Goal: Information Seeking & Learning: Learn about a topic

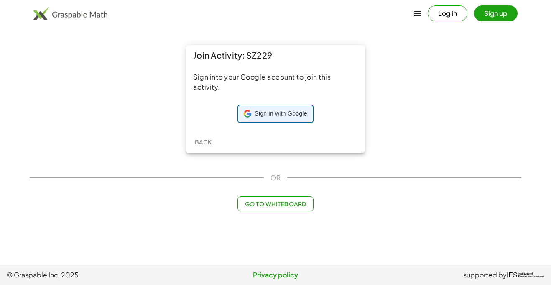
click at [276, 109] on div "Sign in with Google Sign in with Google. Opens in new tab" at bounding box center [275, 114] width 63 height 16
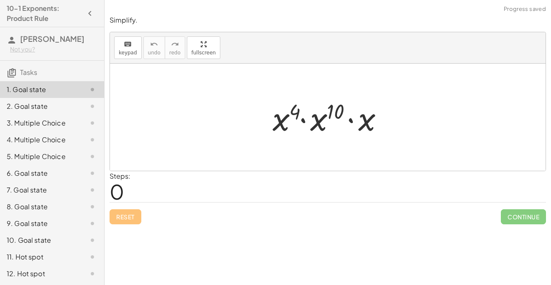
click at [320, 125] on div at bounding box center [330, 117] width 125 height 43
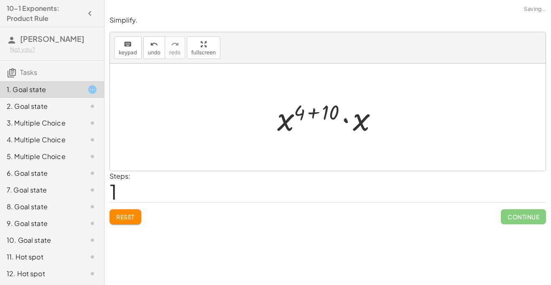
click at [273, 121] on div at bounding box center [330, 117] width 115 height 43
click at [207, 183] on div "Steps: 1" at bounding box center [327, 186] width 436 height 31
click at [210, 188] on div "Steps: 1" at bounding box center [327, 186] width 436 height 31
click at [525, 195] on div "Steps: 1" at bounding box center [327, 186] width 436 height 31
click at [269, 126] on div "· x 4 · x 10 · x · x 4 10 · x ( + + )" at bounding box center [328, 117] width 126 height 47
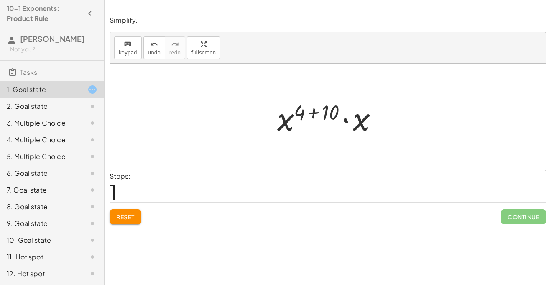
click at [287, 124] on div at bounding box center [330, 117] width 115 height 43
click at [338, 109] on div at bounding box center [330, 117] width 115 height 43
click at [320, 118] on div at bounding box center [330, 117] width 87 height 43
click at [349, 128] on div at bounding box center [330, 117] width 87 height 43
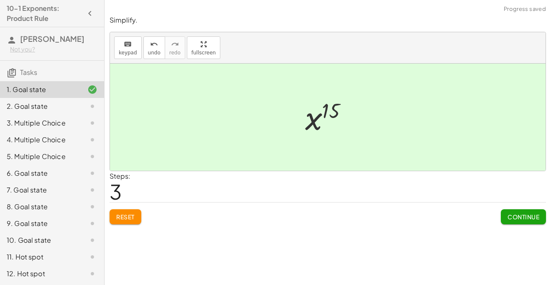
click at [342, 125] on div at bounding box center [331, 117] width 60 height 41
click at [520, 223] on button "Continue" at bounding box center [523, 216] width 45 height 15
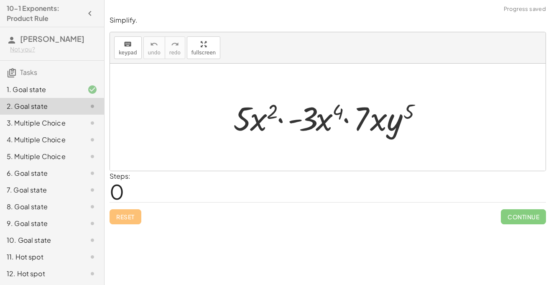
click at [385, 180] on div "Steps: 0" at bounding box center [327, 186] width 436 height 31
click at [271, 122] on div at bounding box center [330, 117] width 203 height 43
click at [260, 118] on div at bounding box center [330, 117] width 203 height 43
click at [336, 125] on div at bounding box center [330, 117] width 203 height 43
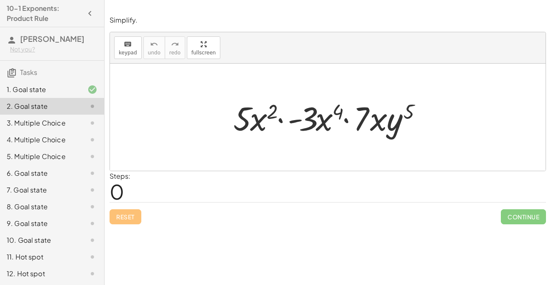
click at [328, 122] on div at bounding box center [330, 117] width 203 height 43
click at [253, 116] on div at bounding box center [330, 117] width 203 height 43
click at [415, 125] on div at bounding box center [330, 117] width 203 height 43
drag, startPoint x: 378, startPoint y: 124, endPoint x: 364, endPoint y: 131, distance: 16.1
click at [364, 131] on div at bounding box center [330, 117] width 203 height 43
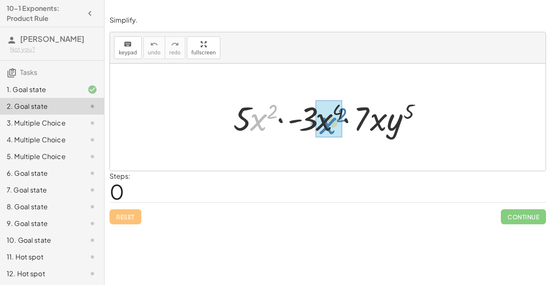
drag, startPoint x: 259, startPoint y: 123, endPoint x: 328, endPoint y: 126, distance: 68.6
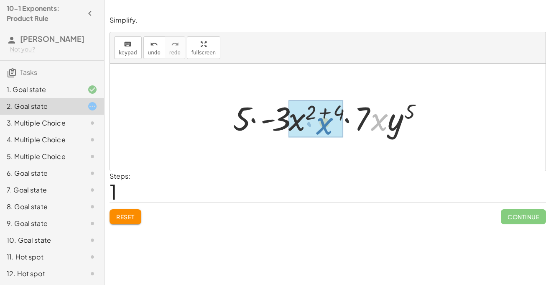
drag, startPoint x: 384, startPoint y: 124, endPoint x: 329, endPoint y: 128, distance: 54.9
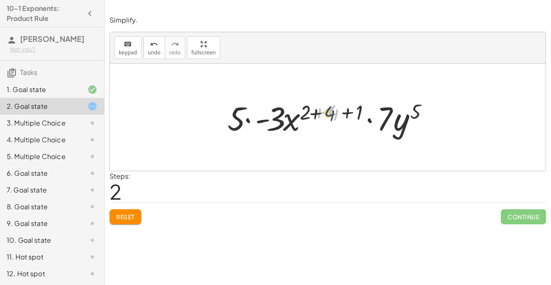
drag, startPoint x: 333, startPoint y: 111, endPoint x: 326, endPoint y: 112, distance: 7.2
click at [326, 112] on div at bounding box center [331, 117] width 216 height 43
click at [349, 109] on div at bounding box center [331, 117] width 216 height 43
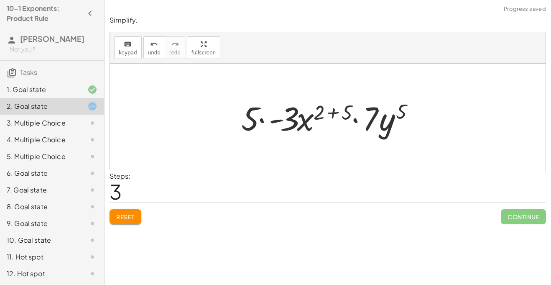
click at [319, 113] on div at bounding box center [331, 117] width 188 height 43
click at [324, 114] on div at bounding box center [331, 117] width 188 height 43
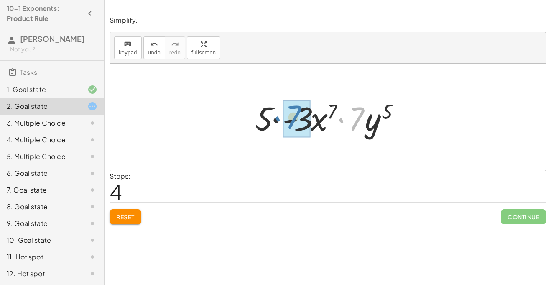
drag, startPoint x: 355, startPoint y: 123, endPoint x: 288, endPoint y: 122, distance: 66.9
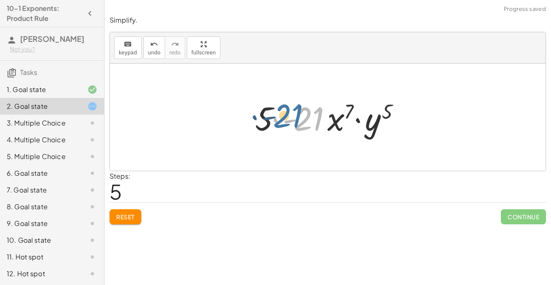
drag, startPoint x: 305, startPoint y: 124, endPoint x: 281, endPoint y: 120, distance: 24.1
click at [281, 120] on div at bounding box center [331, 117] width 160 height 43
drag, startPoint x: 298, startPoint y: 124, endPoint x: 261, endPoint y: 120, distance: 37.0
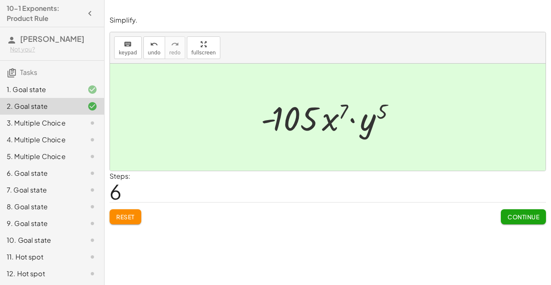
click at [516, 208] on div "Continue" at bounding box center [523, 213] width 45 height 22
click at [516, 211] on button "Continue" at bounding box center [523, 216] width 45 height 15
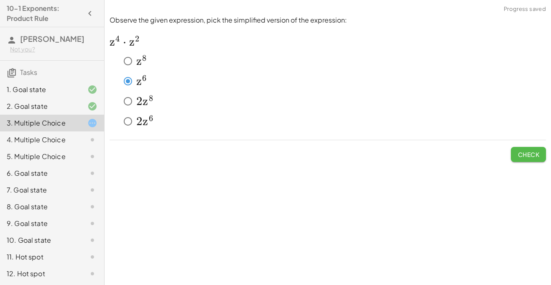
click at [537, 157] on span "Check" at bounding box center [528, 154] width 22 height 8
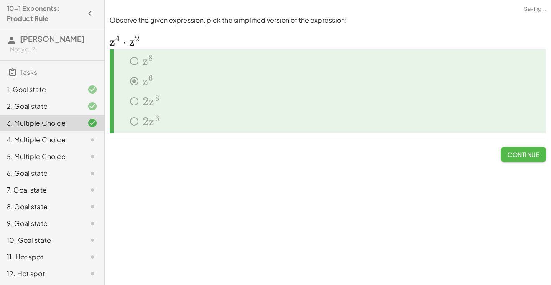
click at [537, 159] on button "Continue" at bounding box center [523, 154] width 45 height 15
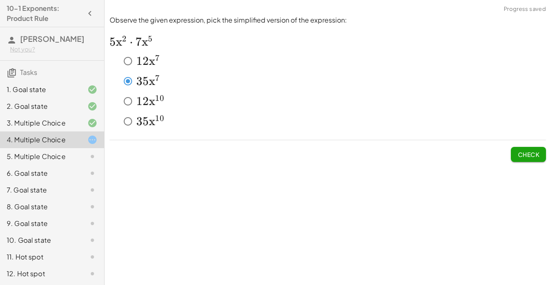
click at [0, 0] on div "Observe the given expression, pick the simplified version of the expression: ﻿ …" at bounding box center [0, 0] width 0 height 0
click at [538, 150] on span "Check" at bounding box center [528, 154] width 22 height 8
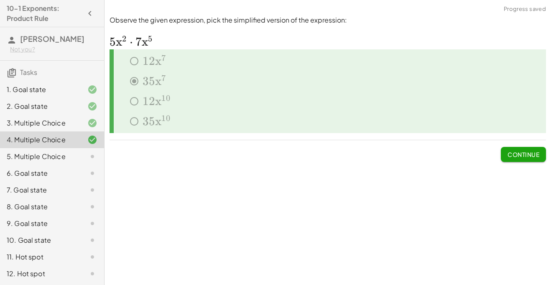
click at [516, 158] on span "Continue" at bounding box center [523, 154] width 32 height 8
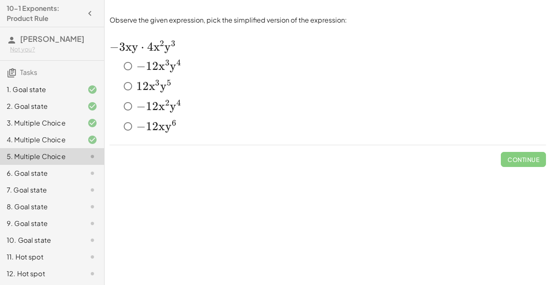
click at [163, 131] on span "x" at bounding box center [161, 126] width 6 height 14
click at [528, 151] on span "Check" at bounding box center [528, 156] width 35 height 22
click at [531, 158] on span "Check" at bounding box center [528, 159] width 22 height 8
click at [523, 165] on button "Check" at bounding box center [528, 159] width 35 height 15
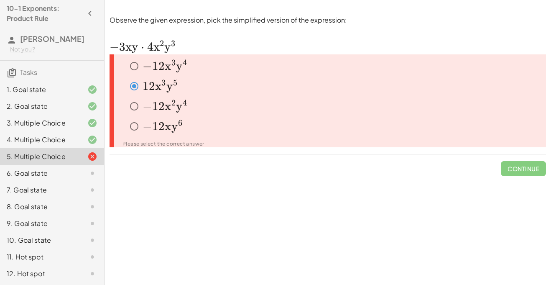
click at [132, 48] on span "y" at bounding box center [135, 47] width 6 height 14
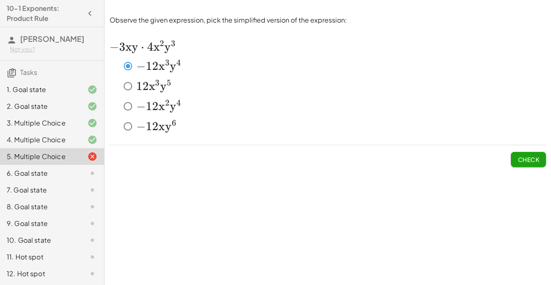
click at [529, 156] on span "Check" at bounding box center [528, 159] width 22 height 8
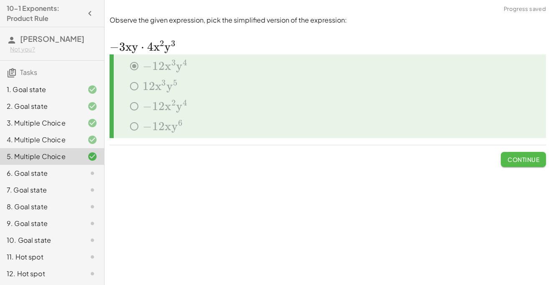
click at [529, 156] on span "Continue" at bounding box center [523, 159] width 32 height 8
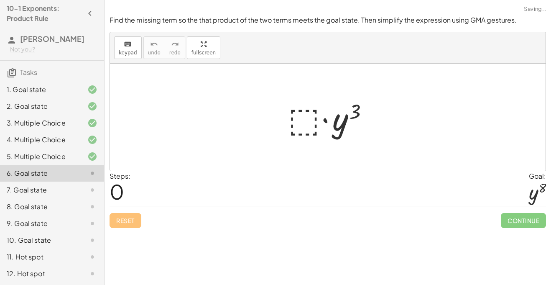
click at [305, 125] on div at bounding box center [331, 117] width 94 height 43
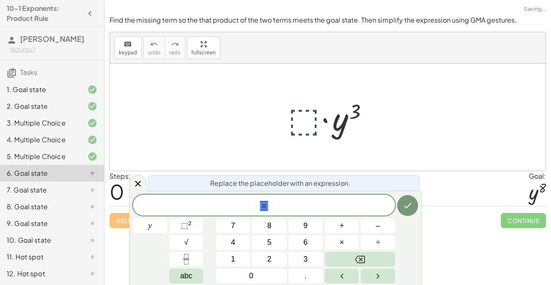
scroll to position [0, 0]
click at [313, 118] on div at bounding box center [331, 117] width 94 height 43
click at [311, 117] on div at bounding box center [331, 117] width 94 height 43
click at [191, 233] on div "y y 7 8 9 + – 4 5 6 × ÷ ⬚ 2 √ abc 1 2 3 0 ." at bounding box center [275, 238] width 285 height 89
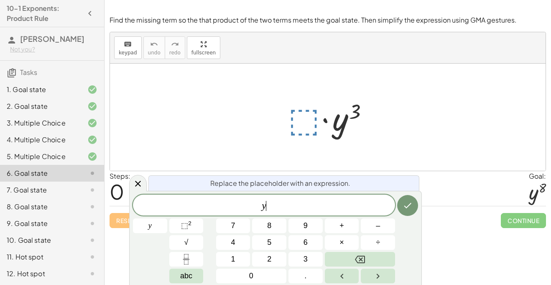
click at [271, 208] on span "y ​" at bounding box center [264, 206] width 262 height 12
click at [184, 223] on span "⬚" at bounding box center [184, 225] width 7 height 8
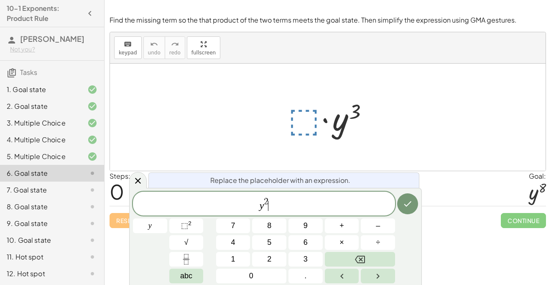
click at [276, 204] on span "y 2 ​" at bounding box center [264, 203] width 262 height 15
click at [267, 198] on span "2" at bounding box center [266, 201] width 5 height 9
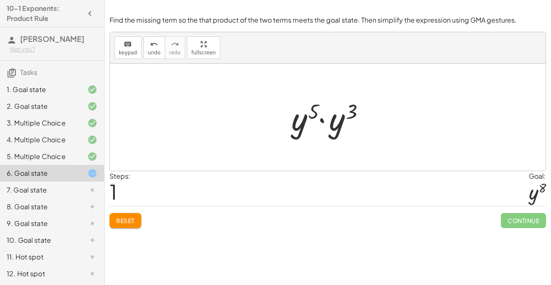
click at [320, 107] on div at bounding box center [330, 117] width 87 height 43
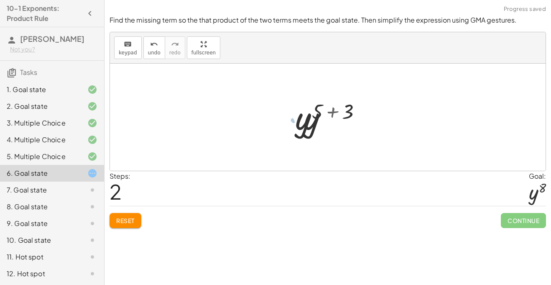
click at [310, 108] on div at bounding box center [331, 117] width 78 height 41
click at [313, 107] on div at bounding box center [331, 117] width 78 height 41
click at [318, 110] on div at bounding box center [331, 117] width 78 height 41
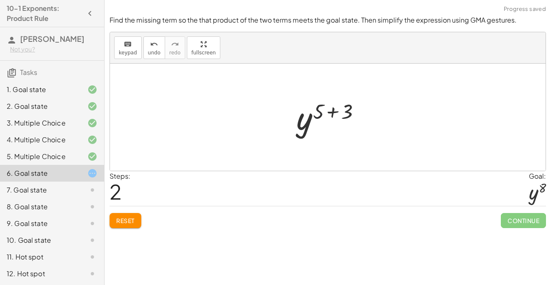
click at [312, 120] on div at bounding box center [331, 117] width 78 height 41
click at [330, 118] on div at bounding box center [331, 117] width 78 height 41
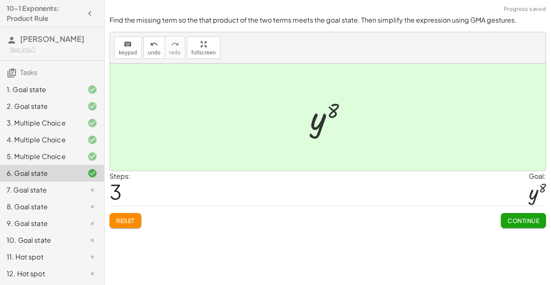
click at [527, 215] on button "Continue" at bounding box center [523, 220] width 45 height 15
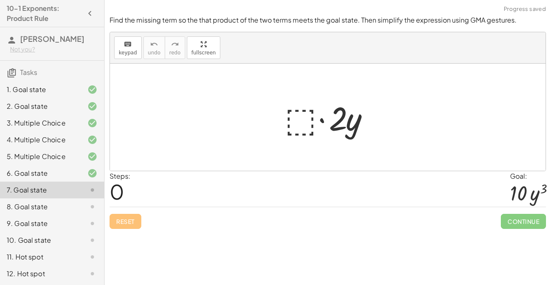
click at [293, 113] on div at bounding box center [330, 117] width 101 height 43
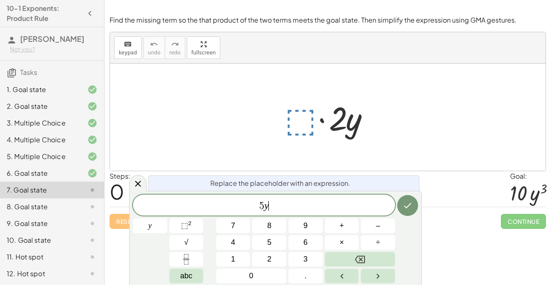
scroll to position [3, 0]
click at [403, 204] on icon "Done" at bounding box center [407, 205] width 10 height 10
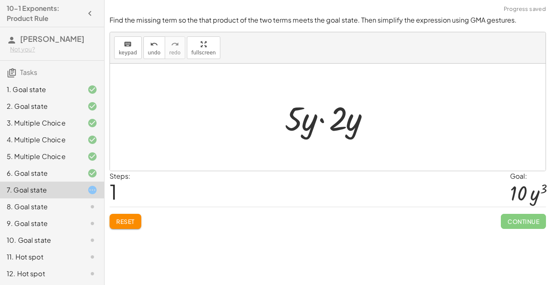
click at [295, 122] on div at bounding box center [330, 117] width 101 height 43
click at [344, 114] on div at bounding box center [330, 117] width 101 height 43
drag, startPoint x: 340, startPoint y: 127, endPoint x: 291, endPoint y: 125, distance: 48.9
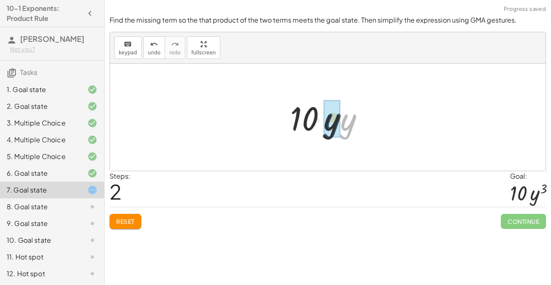
drag, startPoint x: 344, startPoint y: 127, endPoint x: 328, endPoint y: 125, distance: 16.8
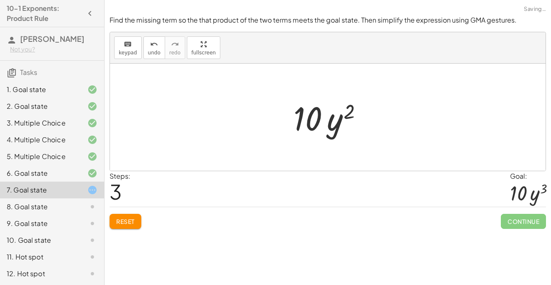
click at [349, 112] on div at bounding box center [330, 117] width 83 height 43
click at [130, 217] on span "Reset" at bounding box center [125, 221] width 18 height 8
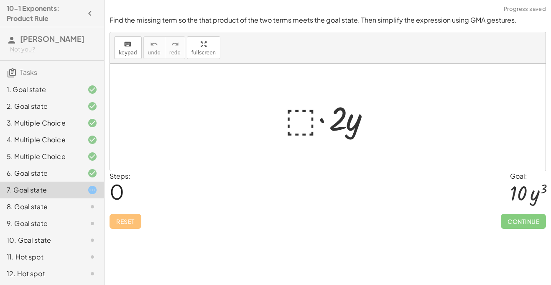
click at [295, 122] on div at bounding box center [330, 117] width 101 height 43
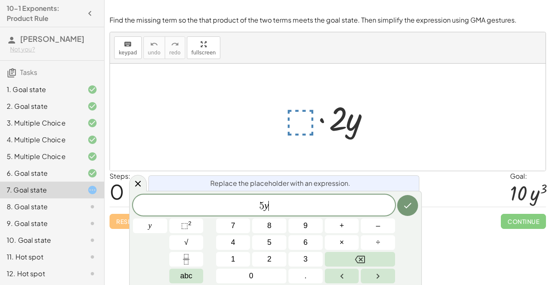
scroll to position [5, 0]
click at [189, 226] on sup "2" at bounding box center [189, 223] width 3 height 6
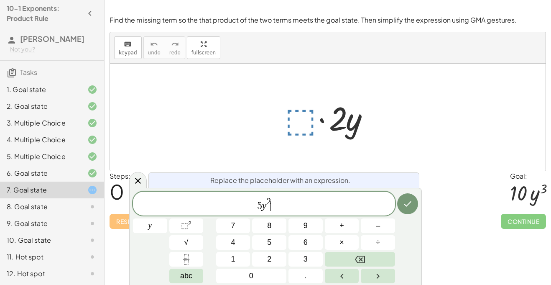
click at [273, 204] on span "5 y 2 ​" at bounding box center [264, 203] width 262 height 15
click at [414, 199] on button "Done" at bounding box center [407, 203] width 21 height 21
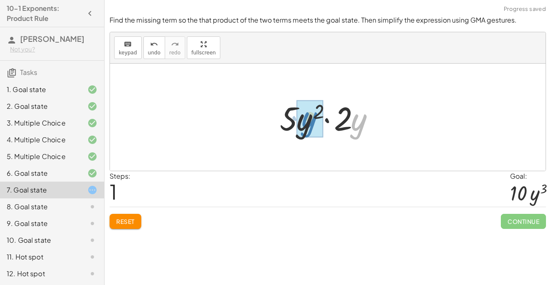
drag, startPoint x: 361, startPoint y: 125, endPoint x: 311, endPoint y: 123, distance: 51.0
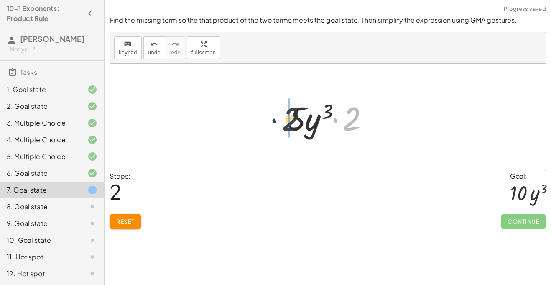
drag, startPoint x: 353, startPoint y: 124, endPoint x: 281, endPoint y: 122, distance: 72.3
click at [281, 122] on div "· ⬚ · 2 · y · 5 · y 2 · 2 · y · 2 · 2 · 5 · y 3" at bounding box center [327, 117] width 104 height 47
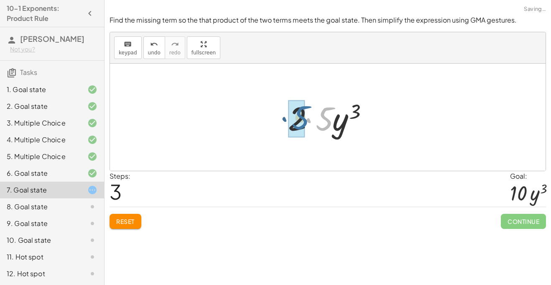
drag, startPoint x: 330, startPoint y: 123, endPoint x: 305, endPoint y: 122, distance: 25.1
click at [305, 122] on div at bounding box center [331, 117] width 94 height 43
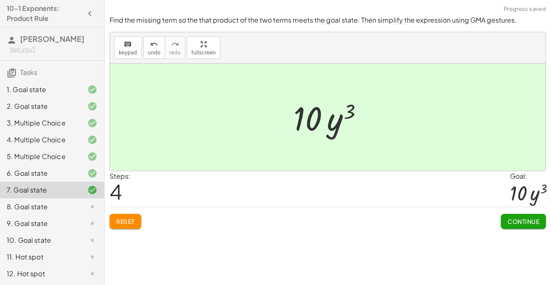
click at [520, 227] on button "Continue" at bounding box center [523, 221] width 45 height 15
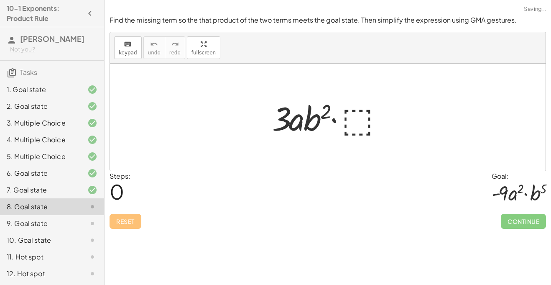
click at [356, 122] on div at bounding box center [331, 117] width 126 height 43
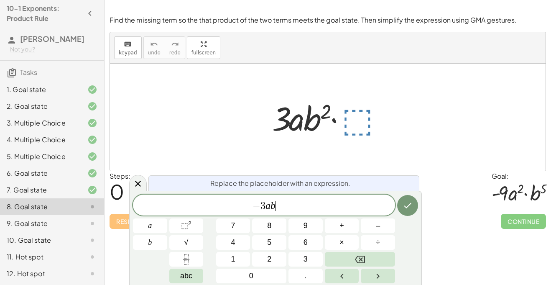
scroll to position [8, 0]
click at [186, 231] on span "⬚ 2" at bounding box center [186, 225] width 10 height 11
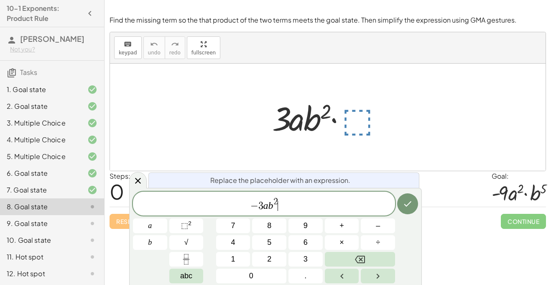
click at [280, 198] on span "− 3 a b 2 ​" at bounding box center [264, 203] width 262 height 15
click at [277, 199] on span "2" at bounding box center [275, 201] width 5 height 9
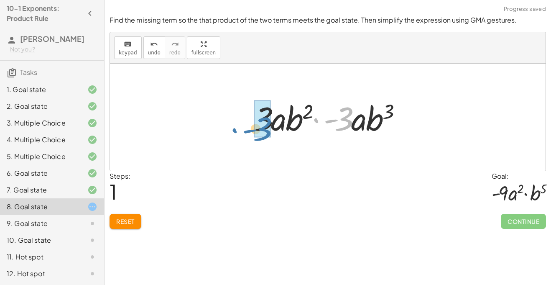
drag, startPoint x: 346, startPoint y: 111, endPoint x: 263, endPoint y: 122, distance: 83.8
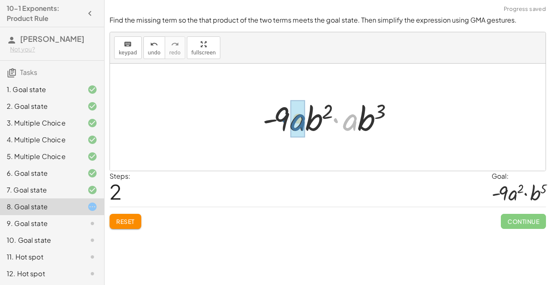
drag, startPoint x: 353, startPoint y: 120, endPoint x: 295, endPoint y: 120, distance: 58.1
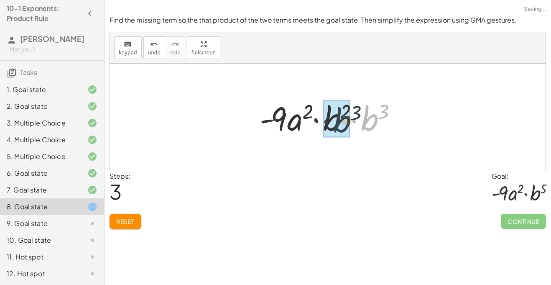
drag, startPoint x: 367, startPoint y: 119, endPoint x: 332, endPoint y: 121, distance: 34.7
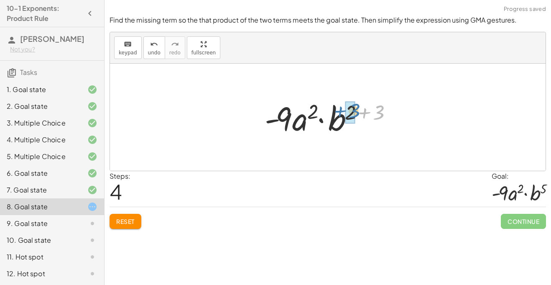
drag, startPoint x: 379, startPoint y: 109, endPoint x: 353, endPoint y: 107, distance: 25.5
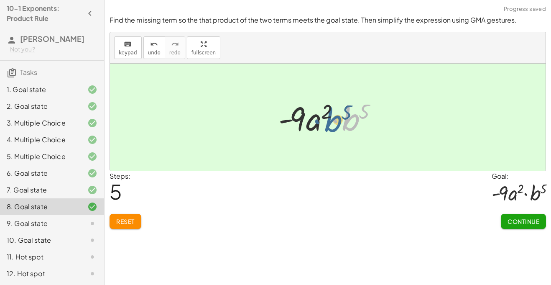
drag, startPoint x: 353, startPoint y: 120, endPoint x: 333, endPoint y: 120, distance: 20.1
click at [333, 120] on div at bounding box center [330, 117] width 113 height 43
click at [519, 222] on span "Continue" at bounding box center [523, 221] width 32 height 8
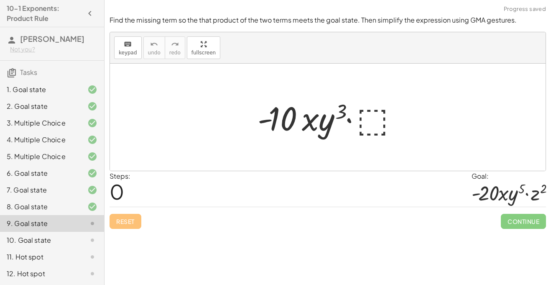
click at [363, 116] on div at bounding box center [330, 117] width 155 height 43
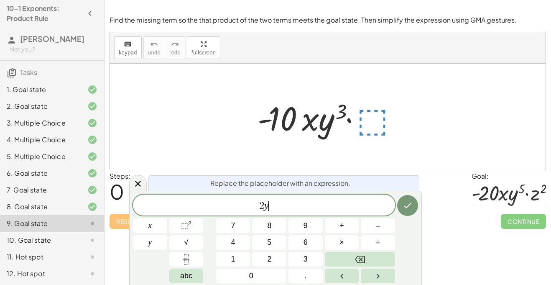
scroll to position [9, 0]
click at [194, 223] on button "⬚ 2" at bounding box center [186, 225] width 34 height 15
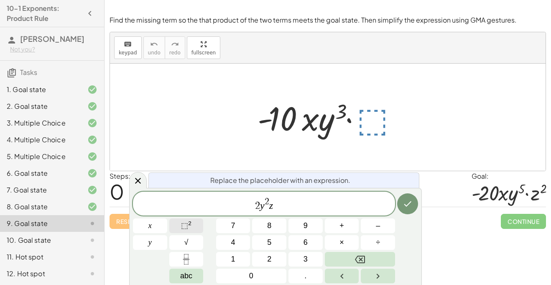
click at [186, 220] on span "⬚ 2" at bounding box center [186, 225] width 10 height 11
click at [406, 202] on icon "Done" at bounding box center [407, 204] width 10 height 10
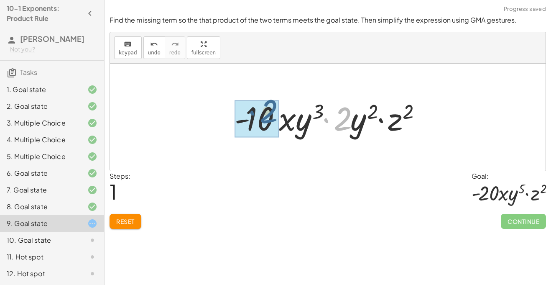
drag, startPoint x: 341, startPoint y: 128, endPoint x: 257, endPoint y: 122, distance: 84.3
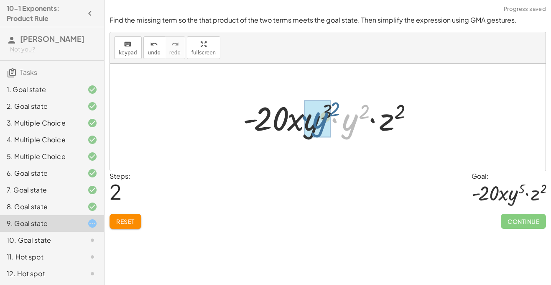
drag, startPoint x: 345, startPoint y: 126, endPoint x: 314, endPoint y: 124, distance: 31.0
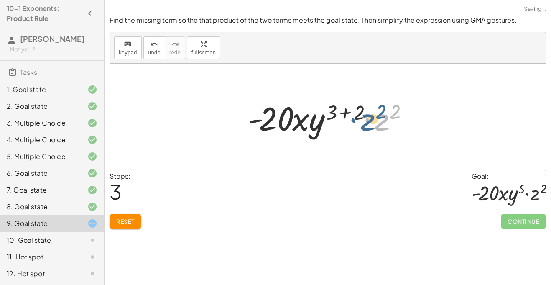
drag, startPoint x: 364, startPoint y: 114, endPoint x: 348, endPoint y: 114, distance: 16.3
click at [348, 114] on div at bounding box center [331, 117] width 175 height 43
drag, startPoint x: 356, startPoint y: 109, endPoint x: 338, endPoint y: 107, distance: 18.9
click at [338, 107] on div at bounding box center [331, 117] width 175 height 43
drag, startPoint x: 332, startPoint y: 111, endPoint x: 359, endPoint y: 114, distance: 27.4
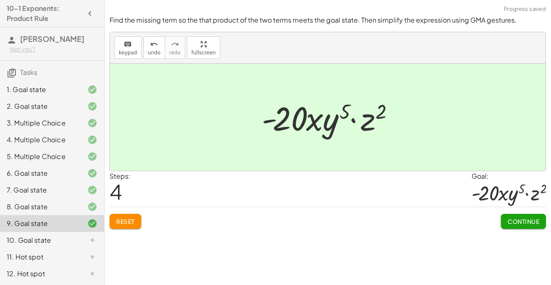
click at [530, 216] on button "Continue" at bounding box center [523, 221] width 45 height 15
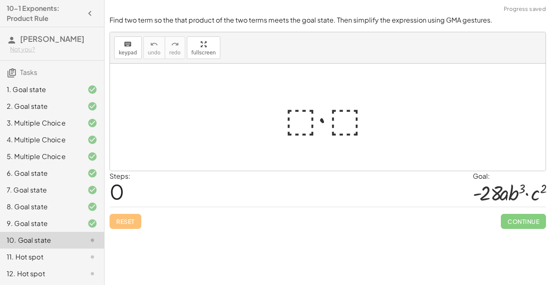
click at [290, 122] on div at bounding box center [330, 117] width 101 height 43
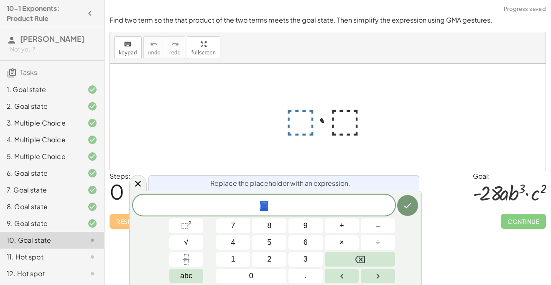
click at [298, 124] on div at bounding box center [330, 117] width 101 height 43
click at [347, 114] on div at bounding box center [330, 117] width 101 height 43
click at [191, 223] on span "⬚ 2" at bounding box center [186, 225] width 10 height 11
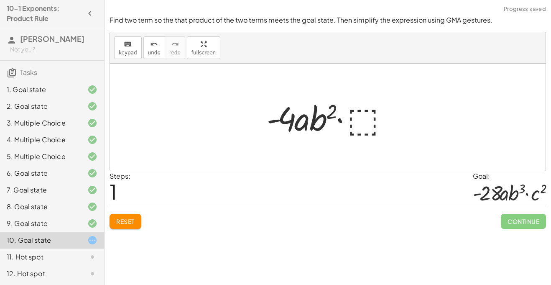
click at [355, 121] on div at bounding box center [330, 117] width 137 height 43
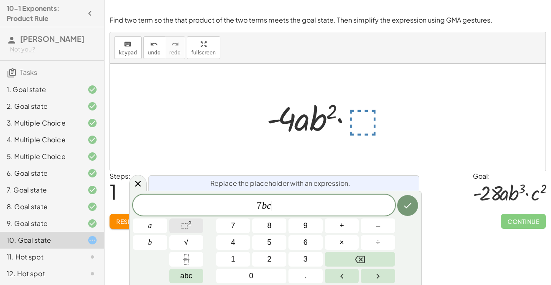
click at [186, 221] on span "⬚" at bounding box center [184, 225] width 7 height 8
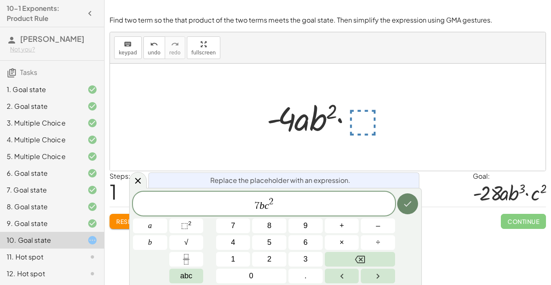
click at [415, 208] on button "Done" at bounding box center [407, 203] width 21 height 21
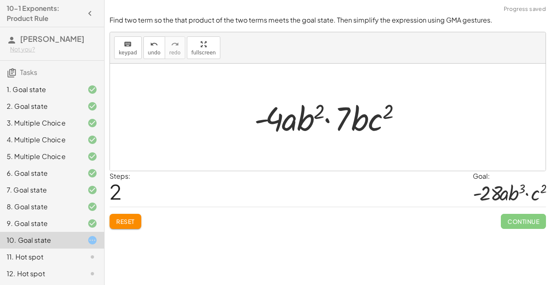
click at [61, 202] on div "8. Goal state" at bounding box center [40, 206] width 67 height 10
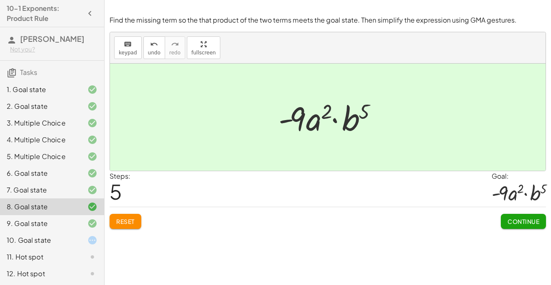
click at [69, 248] on div "9. Goal state" at bounding box center [52, 256] width 104 height 17
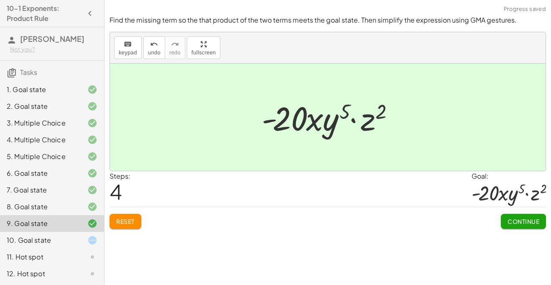
click at [76, 235] on div at bounding box center [85, 240] width 23 height 10
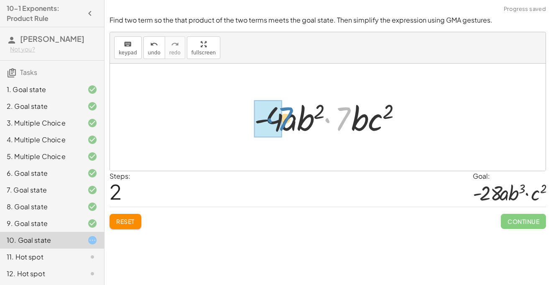
drag, startPoint x: 344, startPoint y: 121, endPoint x: 283, endPoint y: 122, distance: 61.0
click at [283, 122] on div at bounding box center [330, 117] width 161 height 43
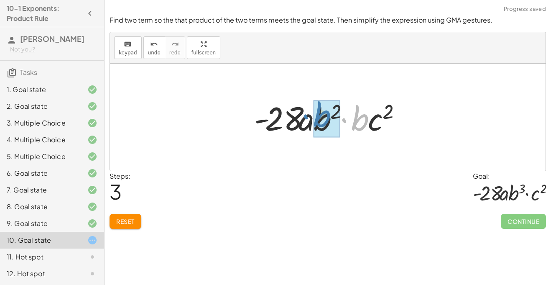
drag, startPoint x: 364, startPoint y: 125, endPoint x: 329, endPoint y: 120, distance: 35.8
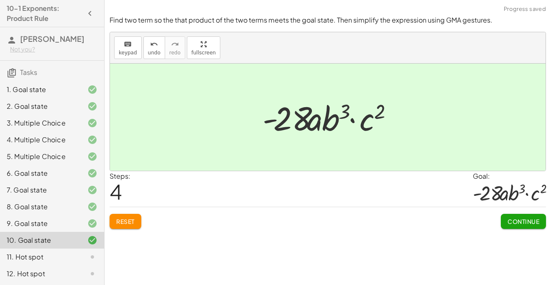
click at [527, 217] on span "Continue" at bounding box center [523, 221] width 32 height 8
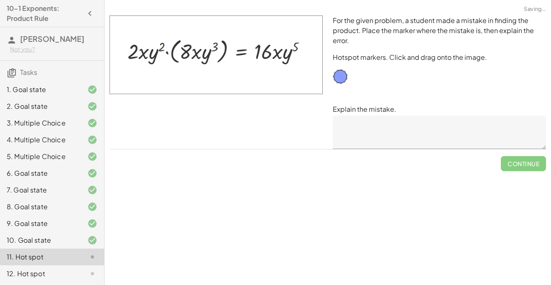
click at [404, 157] on div "Continue" at bounding box center [327, 160] width 436 height 22
click at [388, 135] on textarea at bounding box center [439, 131] width 213 height 33
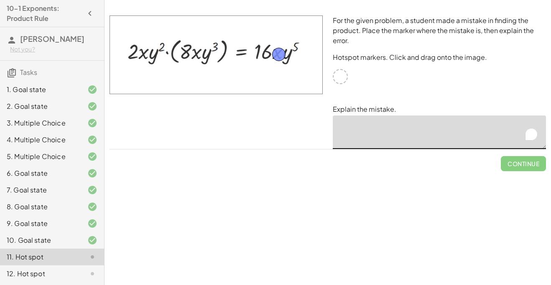
drag, startPoint x: 340, startPoint y: 76, endPoint x: 277, endPoint y: 54, distance: 66.5
click at [387, 139] on textarea "To enrich screen reader interactions, please activate Accessibility in Grammarl…" at bounding box center [439, 131] width 213 height 33
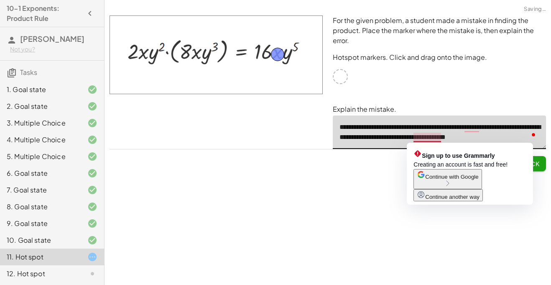
click at [425, 135] on textarea "**********" at bounding box center [439, 131] width 213 height 33
click at [474, 128] on textarea "**********" at bounding box center [439, 131] width 213 height 33
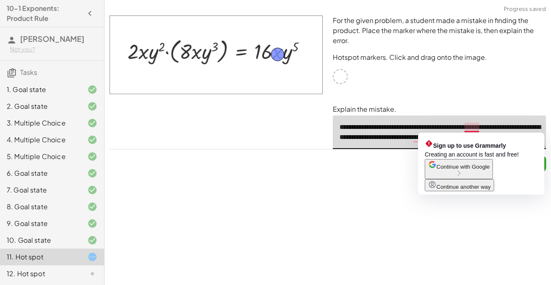
click at [537, 141] on div "Sign up to use Grammarly" at bounding box center [481, 144] width 113 height 11
click at [537, 122] on textarea "**********" at bounding box center [439, 131] width 213 height 33
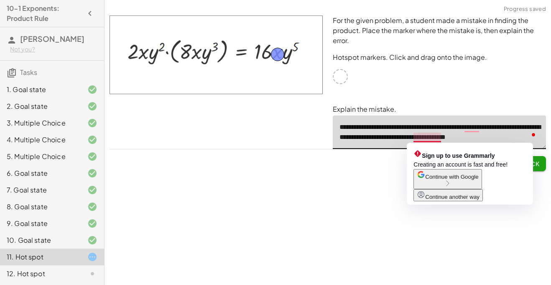
click at [433, 137] on textarea "**********" at bounding box center [439, 131] width 213 height 33
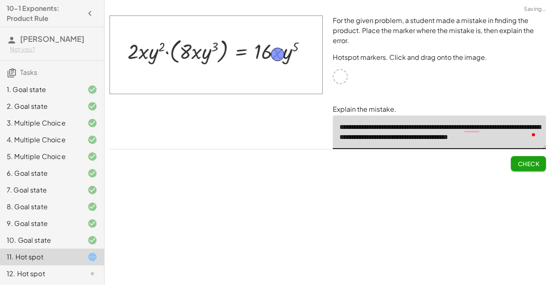
click at [479, 157] on div "Check" at bounding box center [327, 160] width 436 height 22
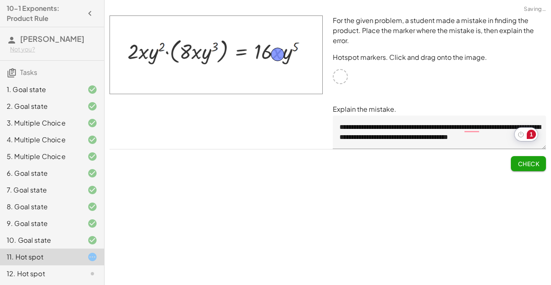
click at [537, 137] on div "1" at bounding box center [528, 136] width 28 height 18
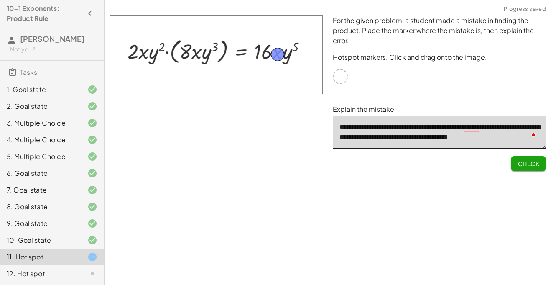
click at [510, 136] on textarea "**********" at bounding box center [439, 131] width 213 height 33
click at [537, 138] on span at bounding box center [534, 135] width 8 height 12
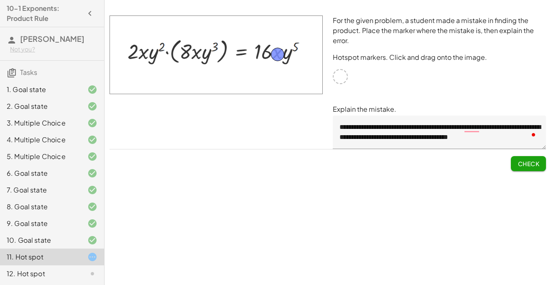
click at [536, 137] on button "Open Grammarly. 1 suggestions." at bounding box center [533, 134] width 7 height 7
click at [530, 136] on div "1" at bounding box center [531, 134] width 9 height 9
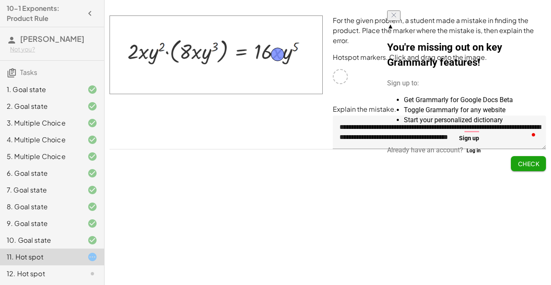
click at [538, 135] on textarea "**********" at bounding box center [439, 131] width 213 height 33
drag, startPoint x: 532, startPoint y: 135, endPoint x: 527, endPoint y: 164, distance: 29.2
click at [0, 0] on div "**********" at bounding box center [0, 0] width 0 height 0
click at [531, 138] on div "Open Grammarly. 1 suggestions." at bounding box center [533, 134] width 7 height 7
click at [533, 133] on div "Open Grammarly. 1 suggestions." at bounding box center [533, 134] width 4 height 4
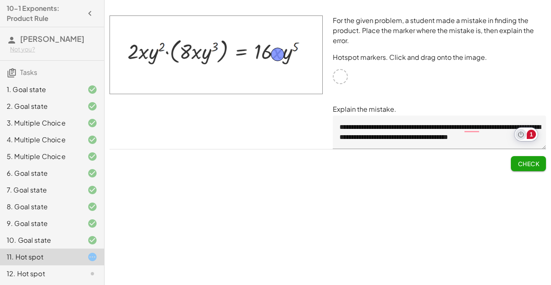
click at [522, 133] on icon "Turn off Grammarly on this website" at bounding box center [521, 134] width 6 height 6
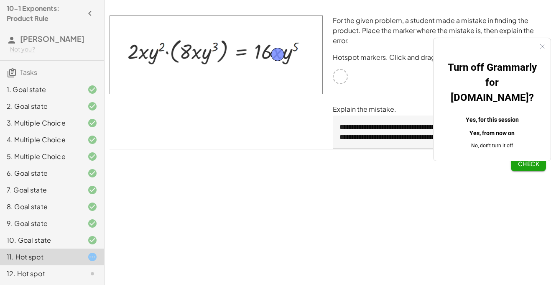
click at [501, 113] on button "Yes, for this session" at bounding box center [492, 119] width 90 height 13
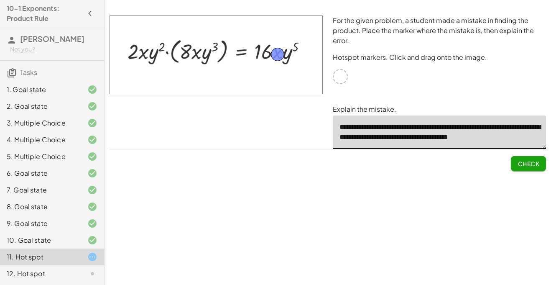
click at [537, 135] on textarea "**********" at bounding box center [439, 131] width 213 height 33
type textarea "**********"
click at [522, 160] on span "Check" at bounding box center [528, 164] width 22 height 8
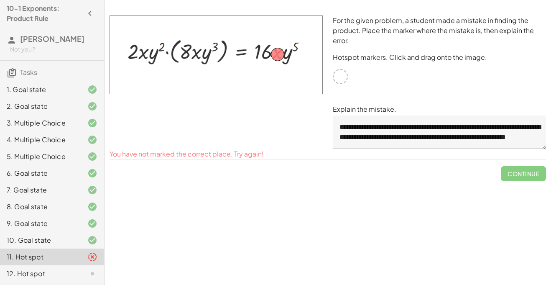
click at [213, 159] on div "Continue" at bounding box center [327, 170] width 436 height 22
click at [335, 77] on div at bounding box center [340, 76] width 15 height 15
click at [420, 122] on textarea "**********" at bounding box center [439, 131] width 213 height 33
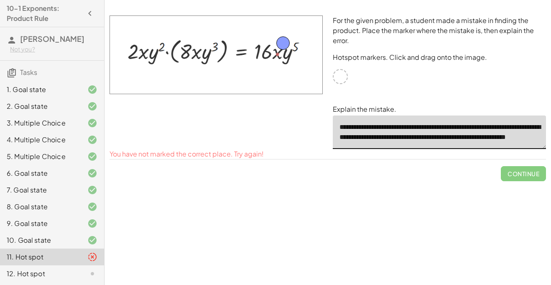
drag, startPoint x: 279, startPoint y: 51, endPoint x: 284, endPoint y: 40, distance: 12.5
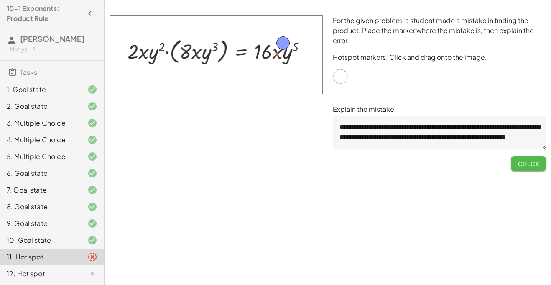
click at [544, 164] on button "Check" at bounding box center [528, 163] width 35 height 15
click at [533, 163] on span "Continue" at bounding box center [523, 164] width 32 height 8
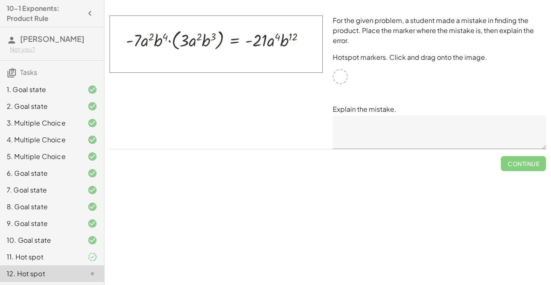
click at [334, 70] on div "For the given problem, a student made a mistake in finding the product. Place t…" at bounding box center [439, 81] width 223 height 143
click at [341, 83] on div at bounding box center [340, 76] width 15 height 15
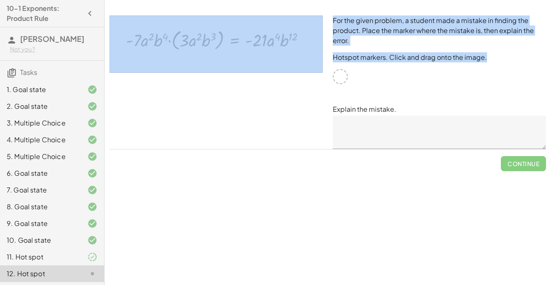
drag, startPoint x: 337, startPoint y: 70, endPoint x: 295, endPoint y: 41, distance: 50.8
click at [295, 41] on div "For the given problem, a student made a mistake in finding the product. Place t…" at bounding box center [327, 81] width 446 height 143
click at [353, 58] on p "Hotspot markers. Click and drag onto the image." at bounding box center [439, 57] width 213 height 10
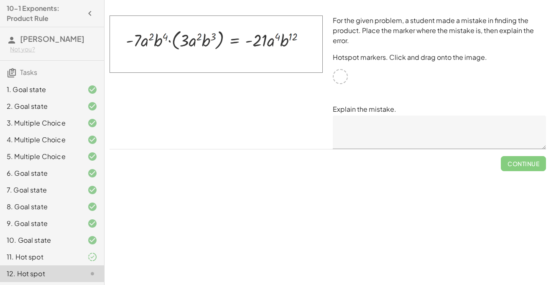
click at [368, 127] on textarea at bounding box center [439, 131] width 213 height 33
click at [335, 70] on div at bounding box center [340, 76] width 15 height 15
click at [265, 47] on img at bounding box center [215, 43] width 213 height 57
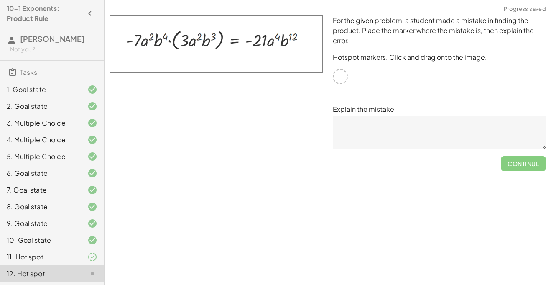
click at [265, 47] on img at bounding box center [215, 43] width 213 height 57
click at [297, 31] on img at bounding box center [215, 43] width 213 height 57
drag, startPoint x: 293, startPoint y: 30, endPoint x: 308, endPoint y: 42, distance: 19.4
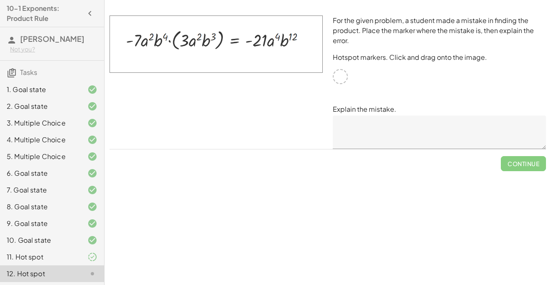
click at [308, 42] on img at bounding box center [215, 43] width 213 height 57
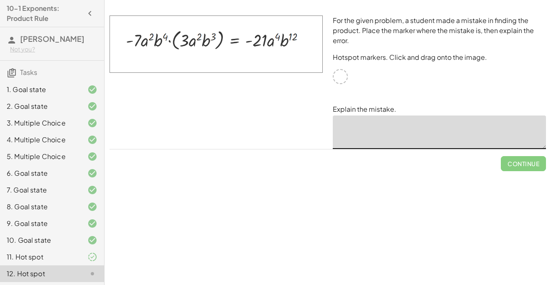
click at [380, 127] on textarea at bounding box center [439, 131] width 213 height 33
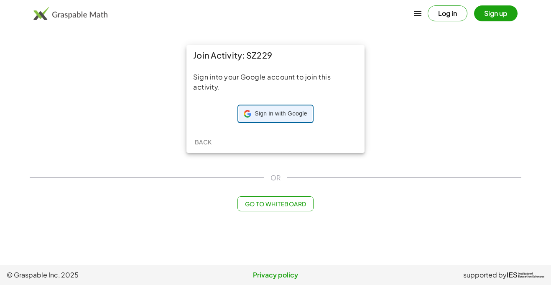
click at [277, 122] on div "Sign in with Google Sign in with Google. Opens in new tab" at bounding box center [275, 113] width 74 height 17
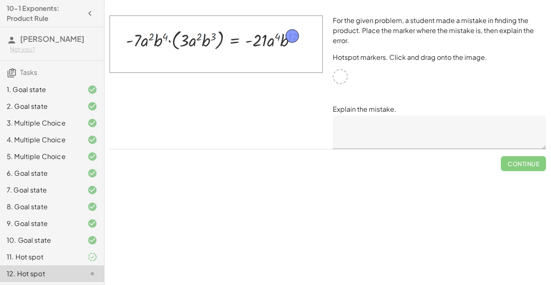
drag, startPoint x: 341, startPoint y: 80, endPoint x: 293, endPoint y: 39, distance: 62.9
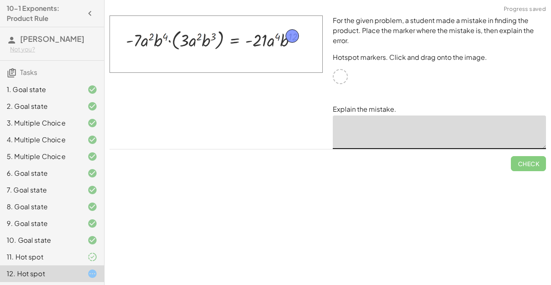
click at [386, 125] on textarea at bounding box center [439, 131] width 213 height 33
click at [410, 128] on textarea "**********" at bounding box center [439, 131] width 213 height 33
click at [426, 133] on textarea "**********" at bounding box center [439, 131] width 213 height 33
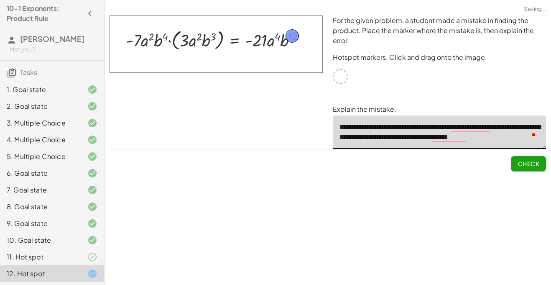
scroll to position [3, 0]
click at [410, 144] on textarea "**********" at bounding box center [439, 131] width 213 height 33
click at [479, 145] on textarea "**********" at bounding box center [439, 131] width 213 height 33
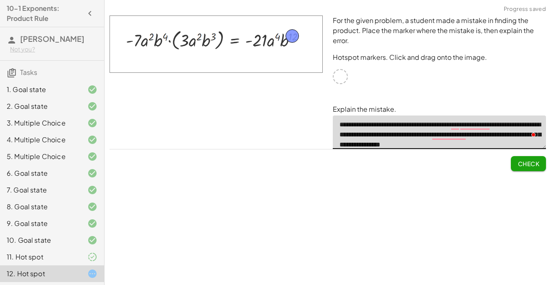
click at [376, 143] on textarea "**********" at bounding box center [439, 131] width 213 height 33
click at [520, 143] on textarea "**********" at bounding box center [439, 131] width 213 height 33
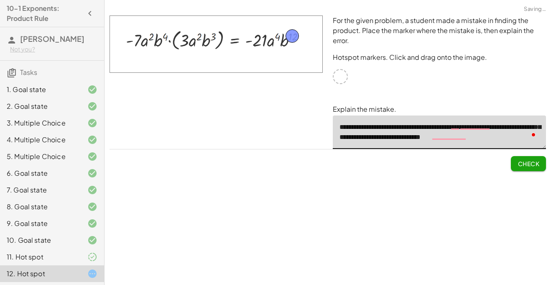
scroll to position [20, 0]
type textarea "**********"
click at [537, 163] on span "Check" at bounding box center [528, 164] width 22 height 8
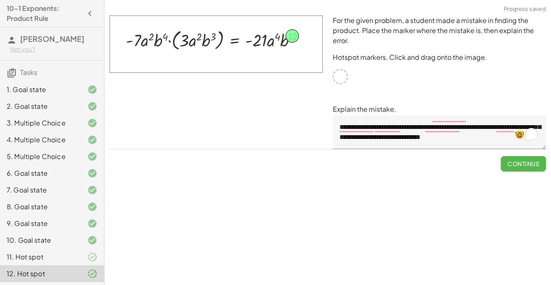
click at [522, 164] on span "Continue" at bounding box center [523, 164] width 32 height 8
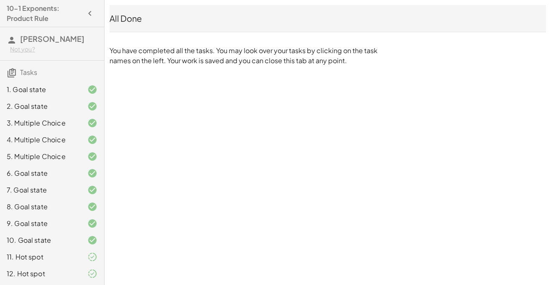
scroll to position [0, 0]
click at [51, 254] on div "11. Hot spot" at bounding box center [40, 256] width 67 height 10
click at [79, 255] on div at bounding box center [85, 256] width 23 height 10
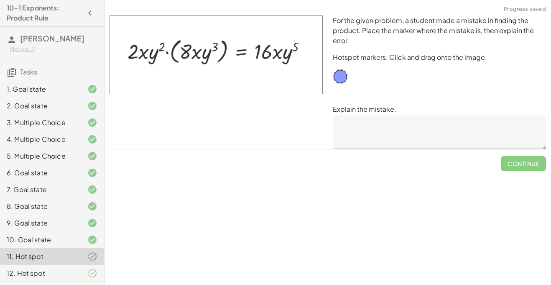
click at [67, 275] on div "12. Hot spot" at bounding box center [40, 273] width 67 height 10
